Goal: Information Seeking & Learning: Learn about a topic

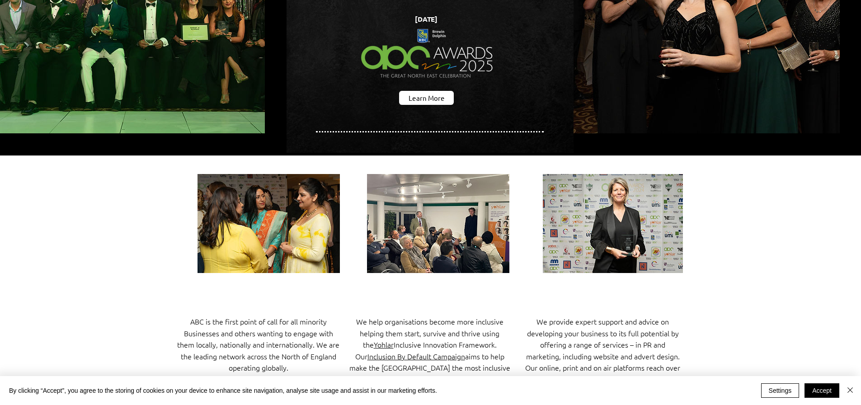
scroll to position [90, 0]
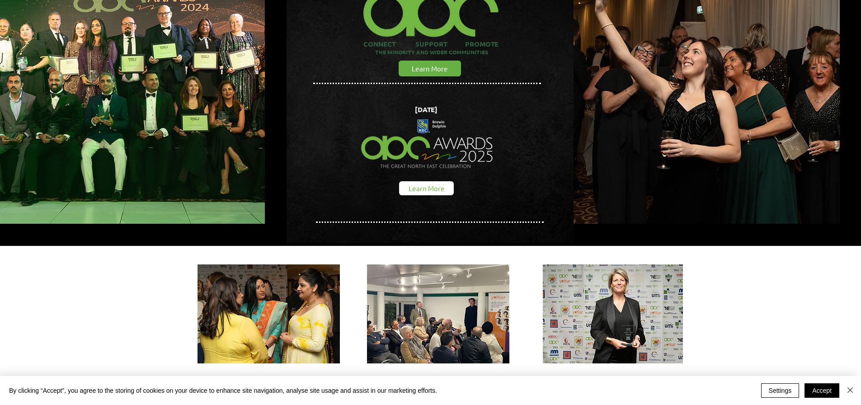
click at [426, 183] on span "Learn More" at bounding box center [426, 187] width 36 height 9
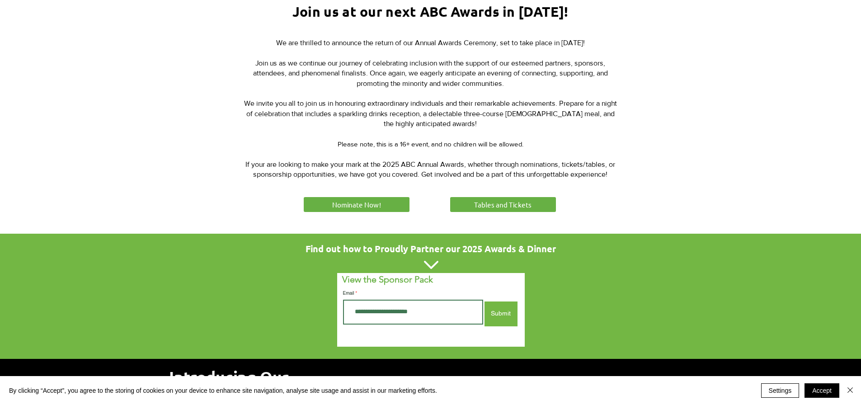
scroll to position [452, 0]
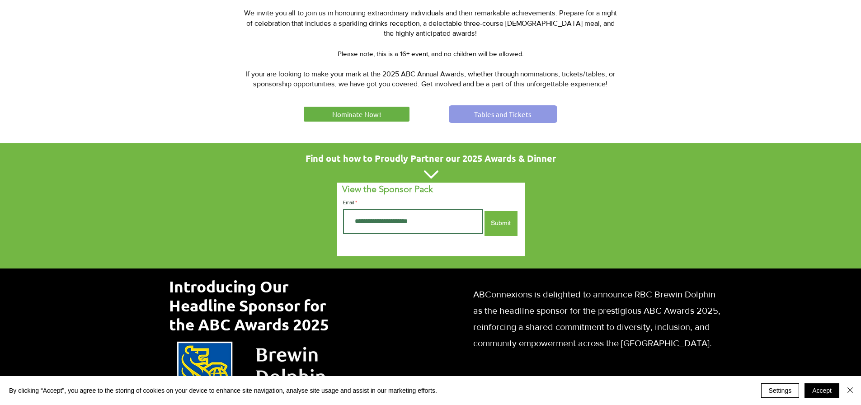
click at [492, 110] on span "Tables and Tickets" at bounding box center [502, 113] width 57 height 9
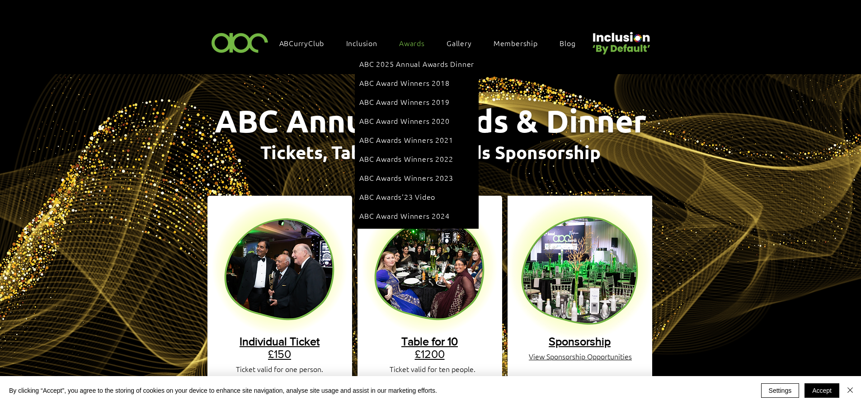
click at [420, 43] on span "Awards" at bounding box center [412, 43] width 26 height 10
click at [415, 62] on span "ABC 2025 Annual Awards Dinner" at bounding box center [416, 64] width 115 height 10
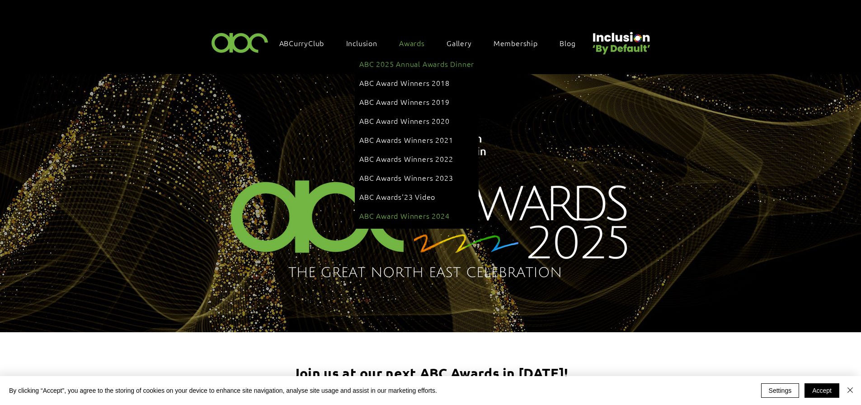
click at [419, 211] on span "ABC Award Winners 2024" at bounding box center [404, 216] width 90 height 10
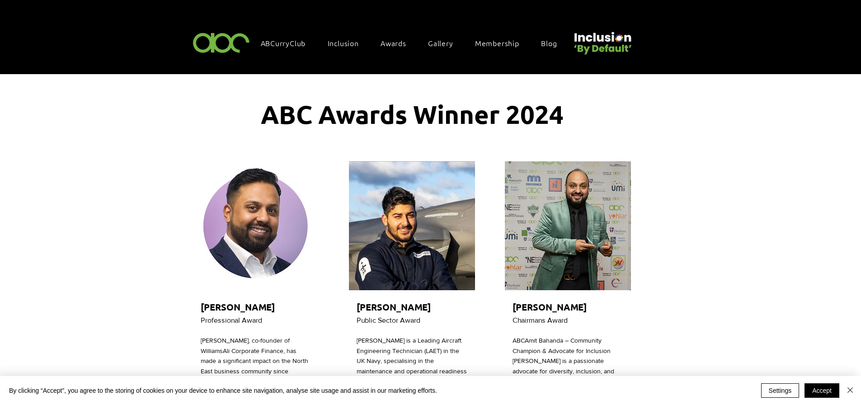
scroll to position [0, 15]
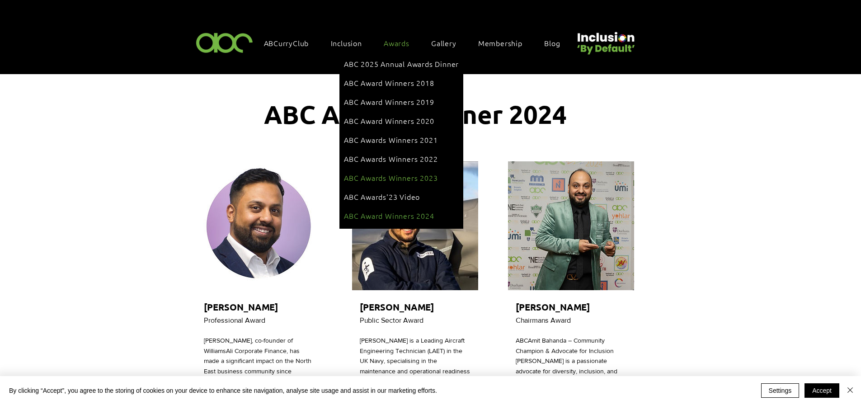
click at [393, 170] on link "ABC Awards Winners 2023" at bounding box center [401, 177] width 115 height 17
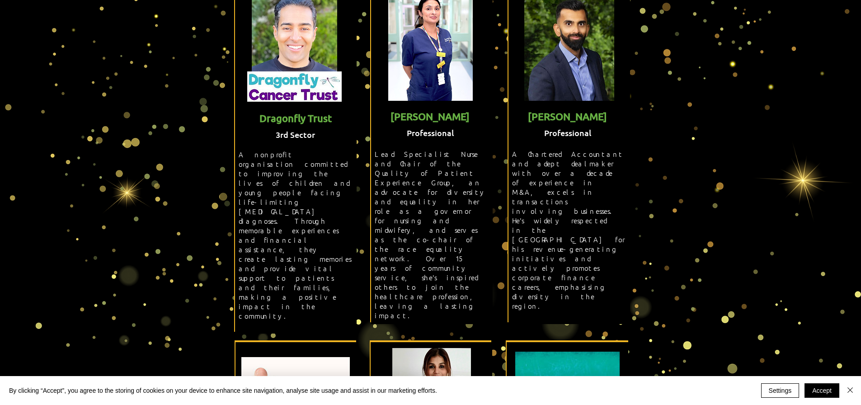
scroll to position [1446, 0]
